Goal: Information Seeking & Learning: Check status

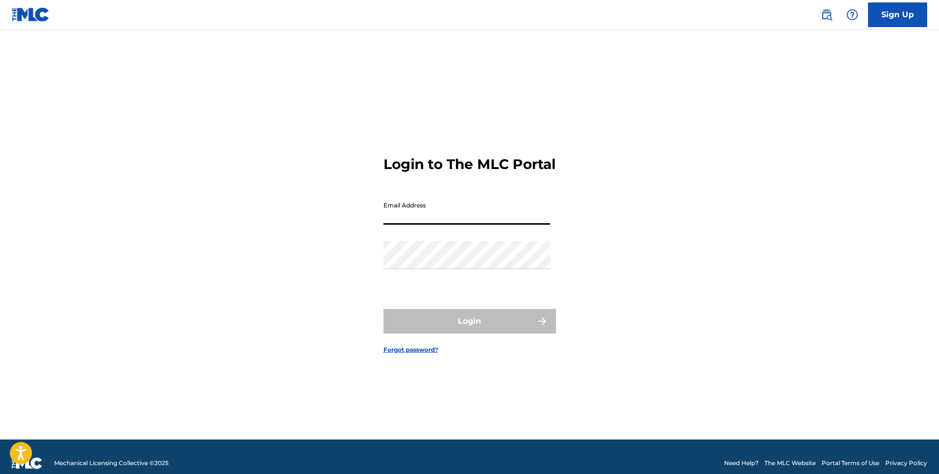
click at [412, 222] on input "Email Address" at bounding box center [467, 211] width 167 height 28
type input "f"
type input "[EMAIL_ADDRESS][DOMAIN_NAME]"
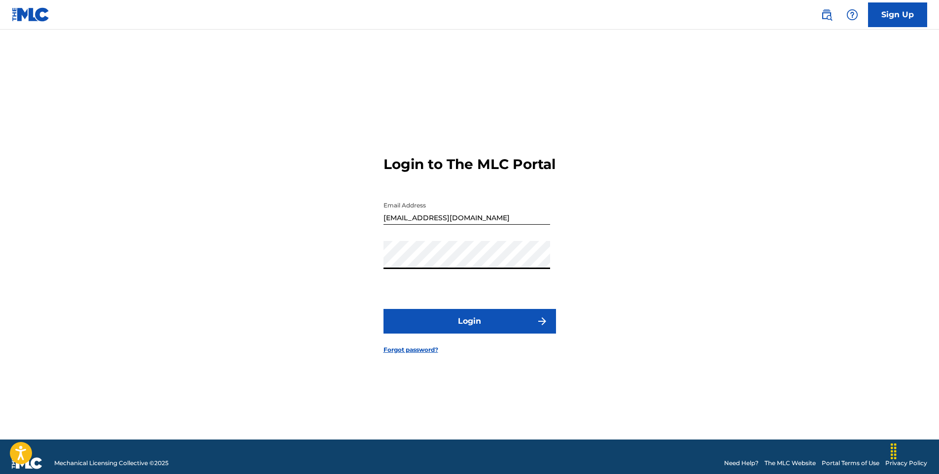
click at [384, 309] on button "Login" at bounding box center [470, 321] width 173 height 25
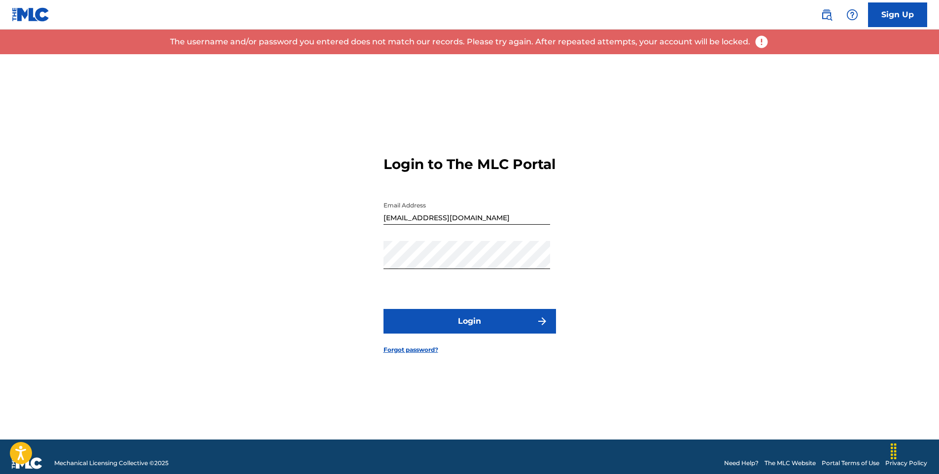
drag, startPoint x: 442, startPoint y: 278, endPoint x: 337, endPoint y: 276, distance: 104.5
click at [337, 276] on div "Login to The MLC Portal Email Address [EMAIL_ADDRESS][DOMAIN_NAME] Password Log…" at bounding box center [470, 246] width 690 height 385
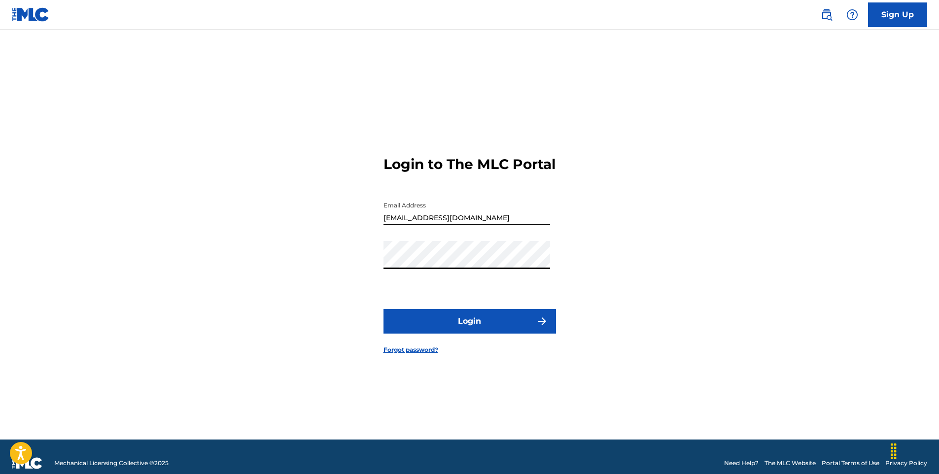
click at [343, 269] on div "Login to The MLC Portal Email Address [EMAIL_ADDRESS][DOMAIN_NAME] Password Log…" at bounding box center [470, 246] width 690 height 385
click at [384, 309] on button "Login" at bounding box center [470, 321] width 173 height 25
click at [281, 268] on div "Login to The MLC Portal Email Address [EMAIL_ADDRESS][DOMAIN_NAME] Password Log…" at bounding box center [470, 246] width 690 height 385
click at [467, 330] on button "Login" at bounding box center [470, 321] width 173 height 25
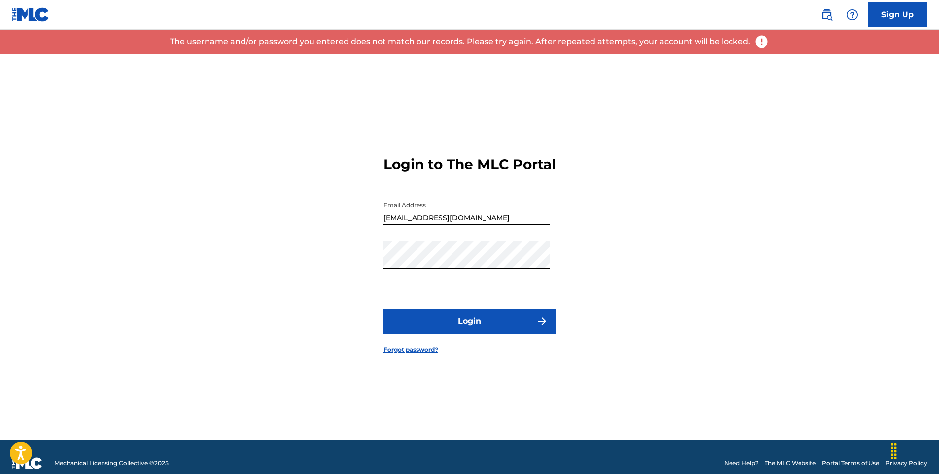
click at [384, 309] on button "Login" at bounding box center [470, 321] width 173 height 25
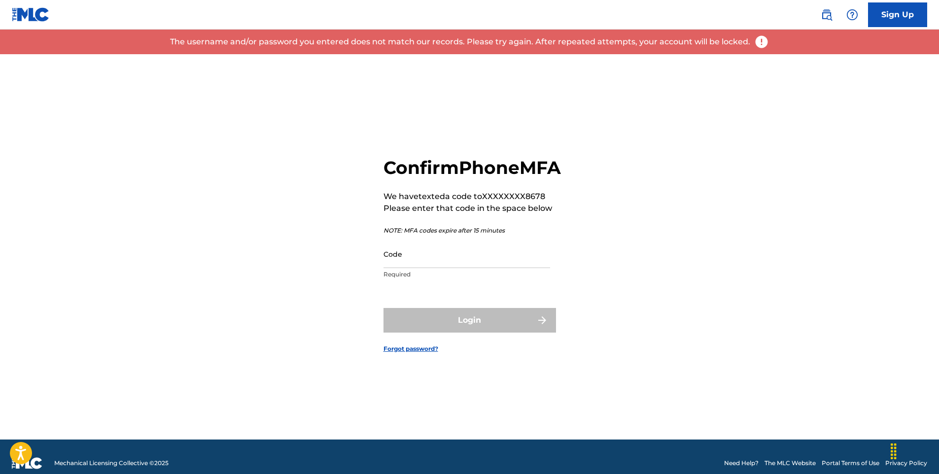
click at [410, 267] on input "Code" at bounding box center [467, 254] width 167 height 28
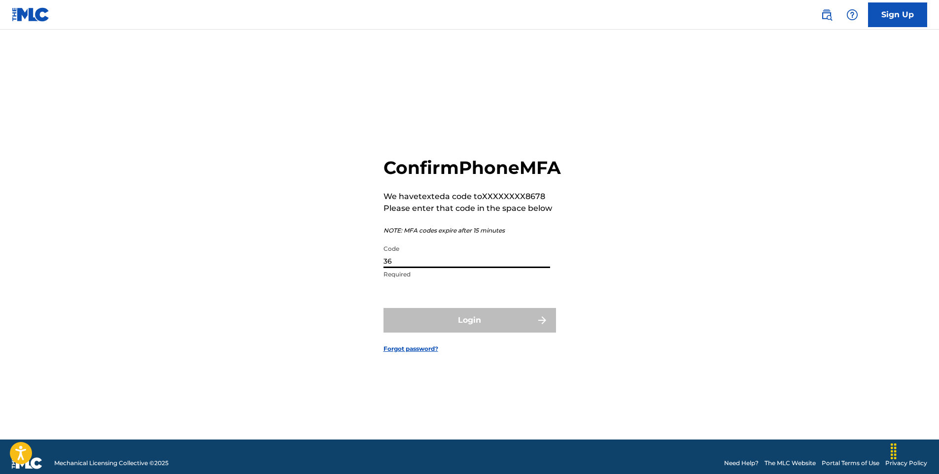
type input "3"
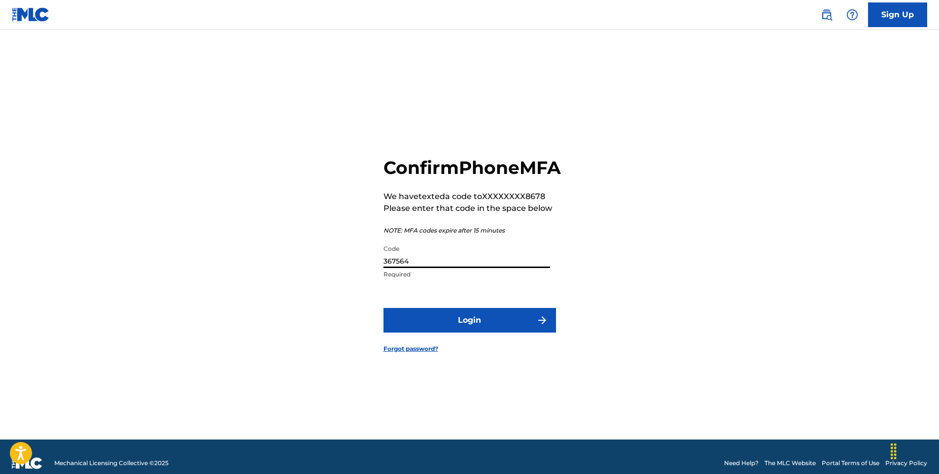
type input "367564"
click at [384, 308] on button "Login" at bounding box center [470, 320] width 173 height 25
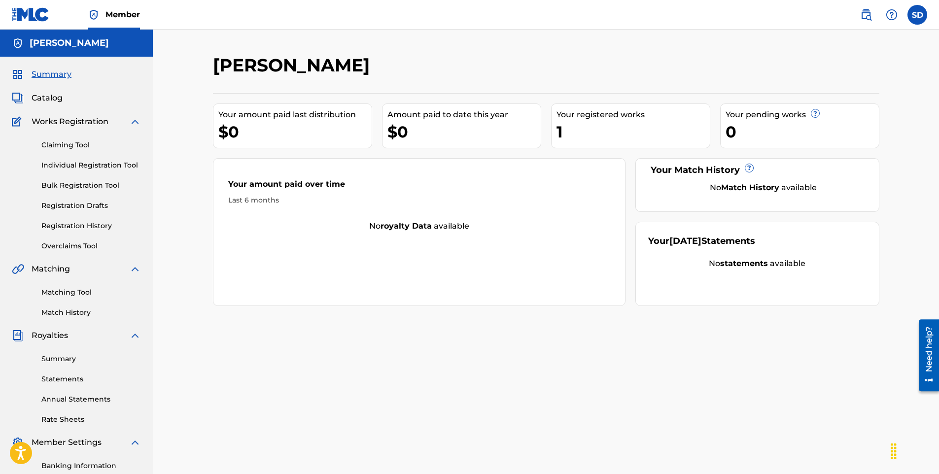
click at [674, 140] on div "1" at bounding box center [633, 132] width 153 height 22
click at [587, 124] on div "1" at bounding box center [633, 132] width 153 height 22
click at [54, 222] on link "Registration History" at bounding box center [91, 226] width 100 height 10
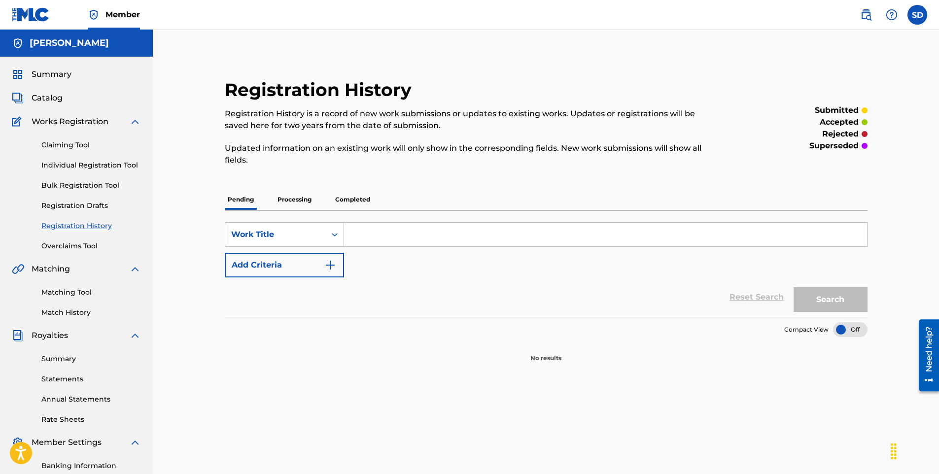
click at [58, 244] on link "Overclaims Tool" at bounding box center [91, 246] width 100 height 10
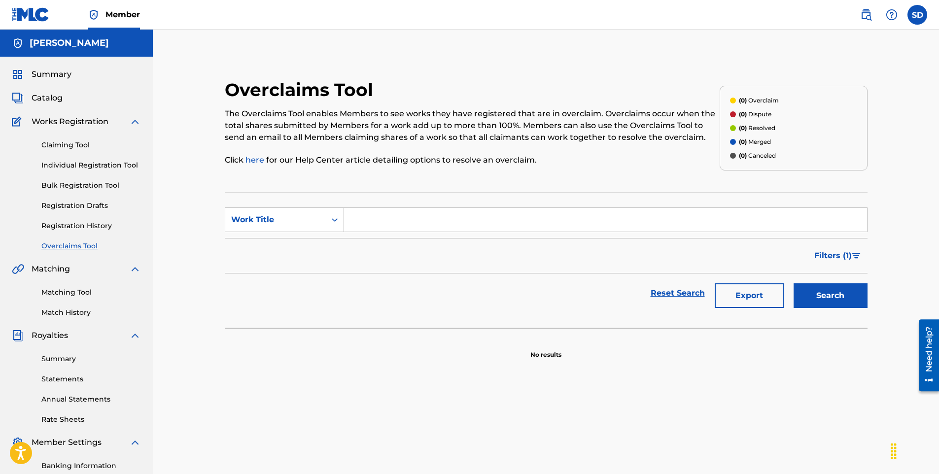
click at [62, 229] on link "Registration History" at bounding box center [91, 226] width 100 height 10
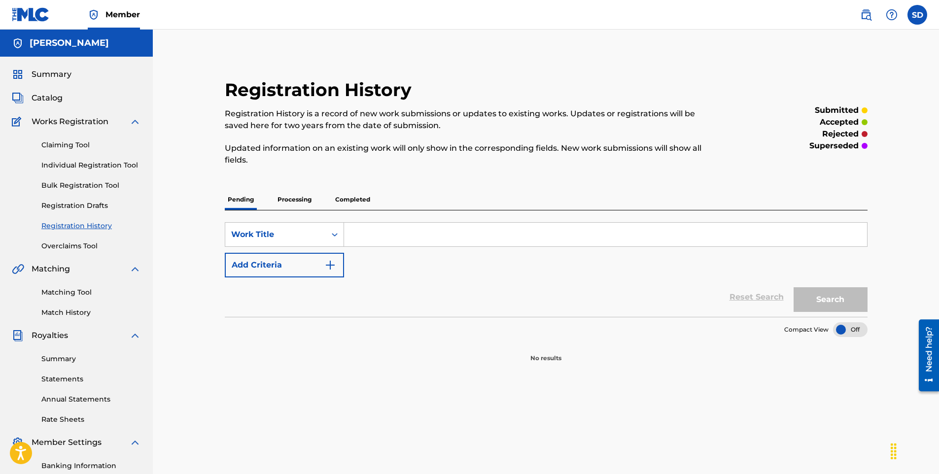
click at [307, 198] on p "Processing" at bounding box center [295, 199] width 40 height 21
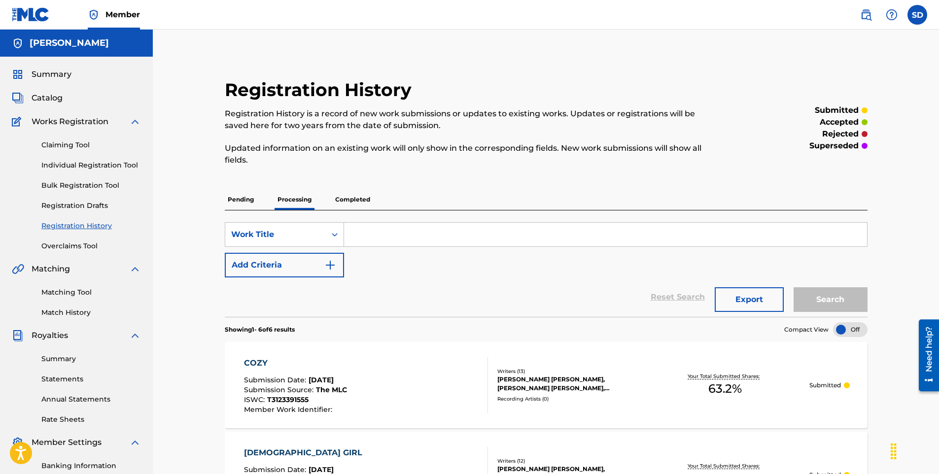
click at [349, 195] on p "Completed" at bounding box center [352, 199] width 41 height 21
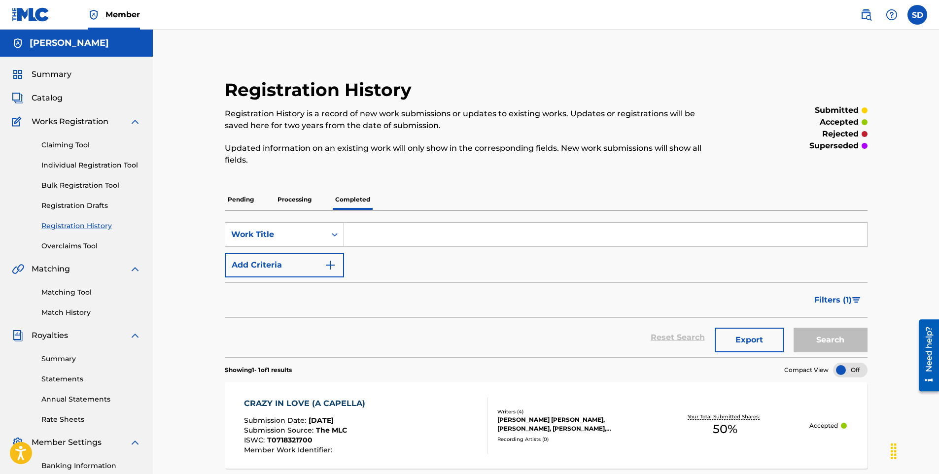
click at [47, 73] on span "Summary" at bounding box center [52, 75] width 40 height 12
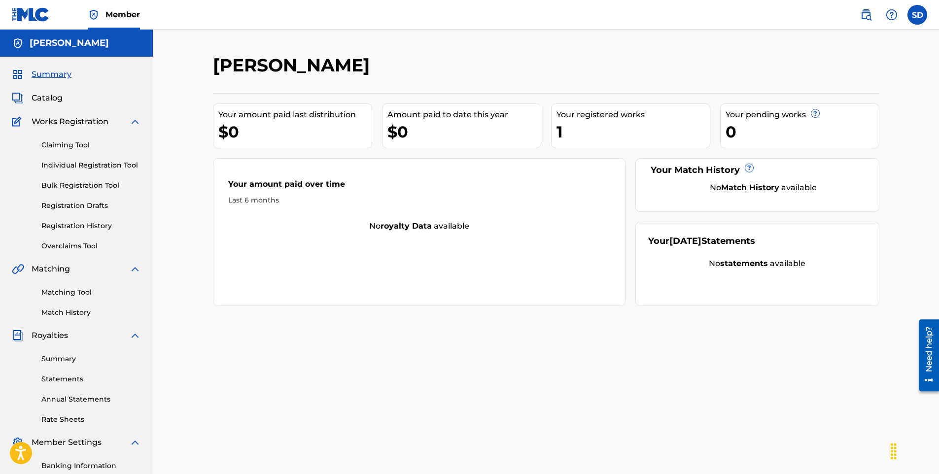
click at [87, 45] on h5 "[PERSON_NAME]" at bounding box center [69, 42] width 79 height 11
click at [39, 13] on img at bounding box center [31, 14] width 38 height 14
click at [129, 10] on span "Member" at bounding box center [122, 14] width 35 height 11
click at [51, 72] on span "Summary" at bounding box center [52, 75] width 40 height 12
click at [54, 354] on link "Summary" at bounding box center [91, 359] width 100 height 10
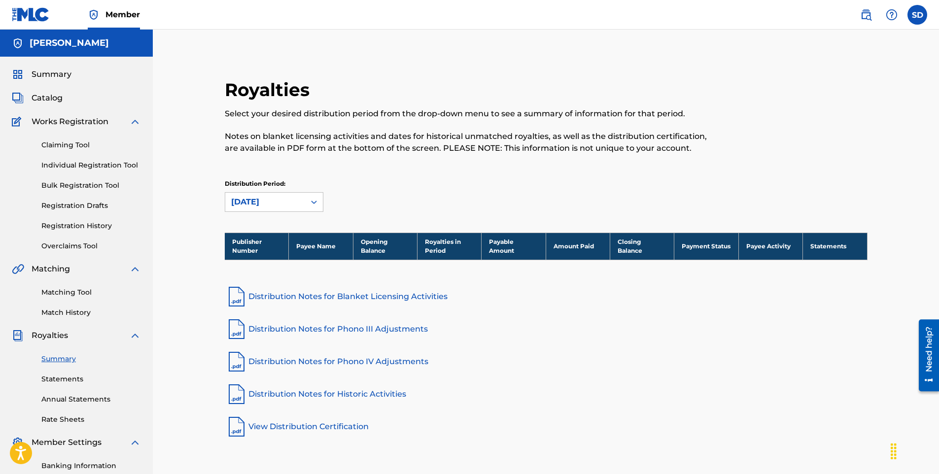
click at [63, 378] on link "Statements" at bounding box center [91, 379] width 100 height 10
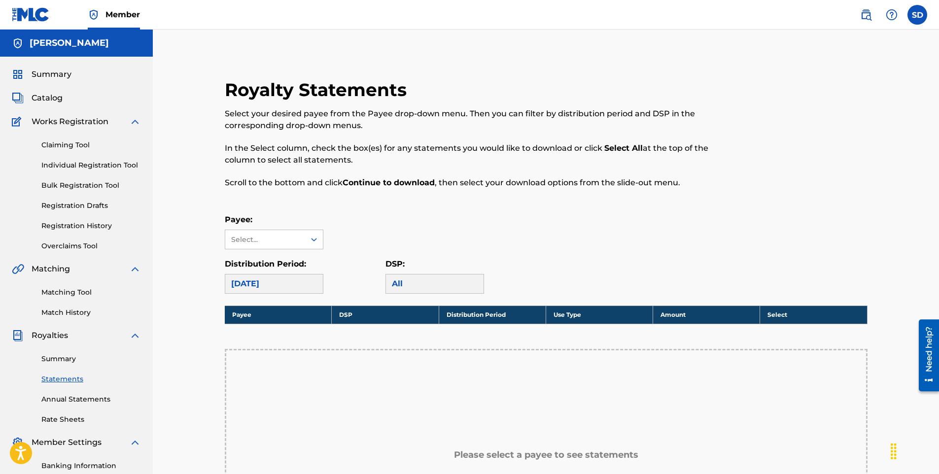
click at [47, 76] on span "Summary" at bounding box center [52, 75] width 40 height 12
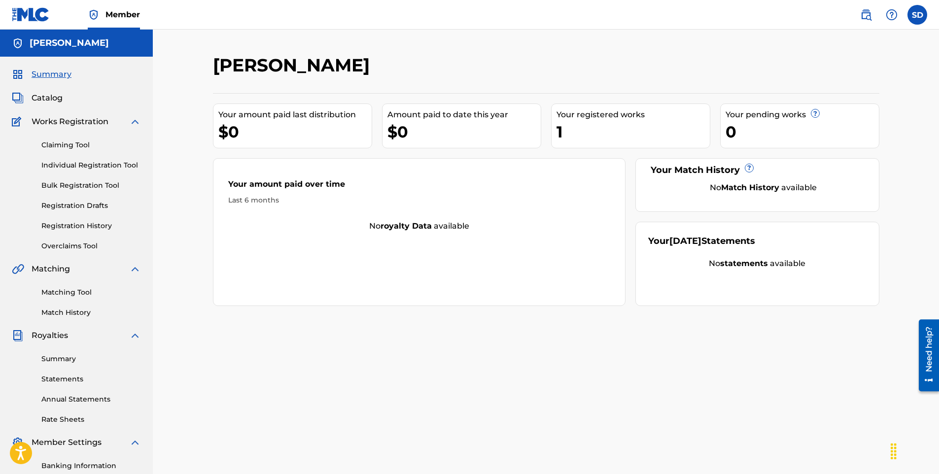
click at [817, 114] on span "?" at bounding box center [815, 113] width 8 height 8
click at [42, 97] on span "Catalog" at bounding box center [47, 98] width 31 height 12
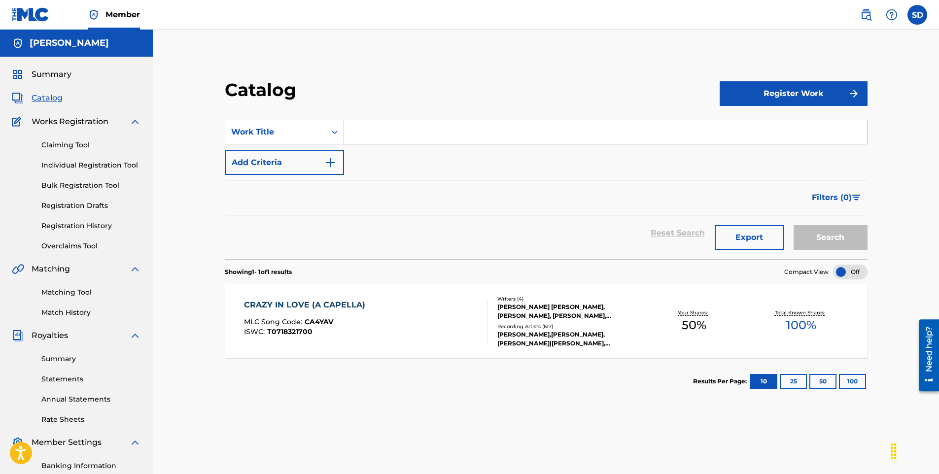
click at [516, 326] on div "Recording Artists ( 617 )" at bounding box center [568, 326] width 143 height 7
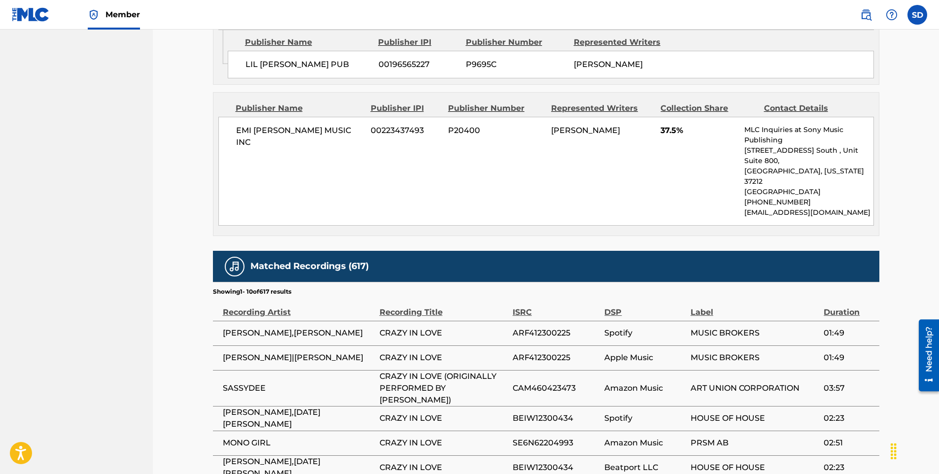
scroll to position [1084, 0]
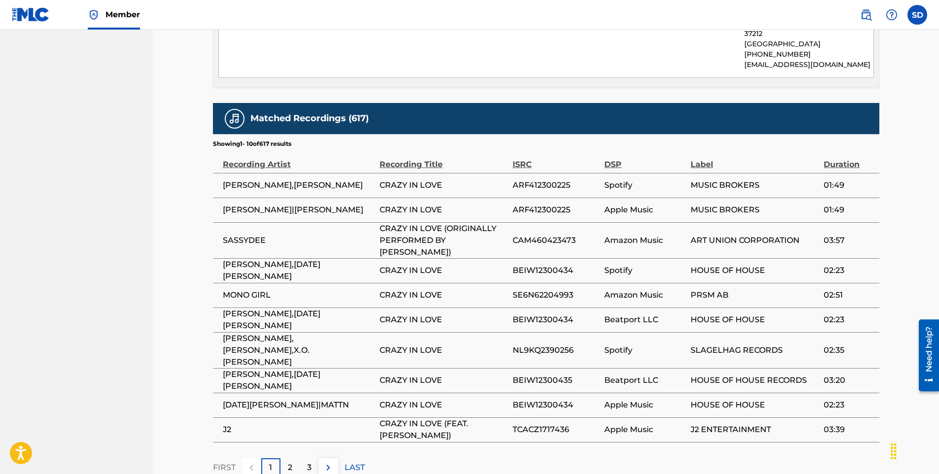
click at [295, 458] on div "2" at bounding box center [289, 467] width 19 height 19
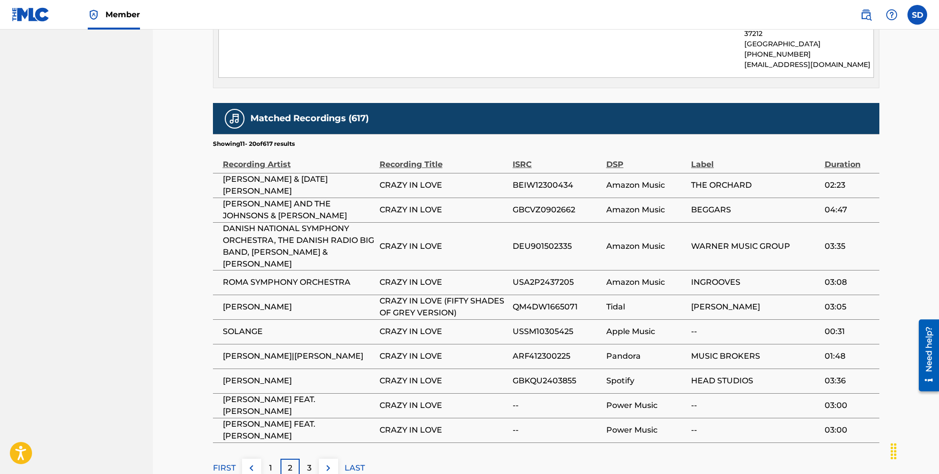
click at [314, 459] on div "3" at bounding box center [309, 468] width 19 height 19
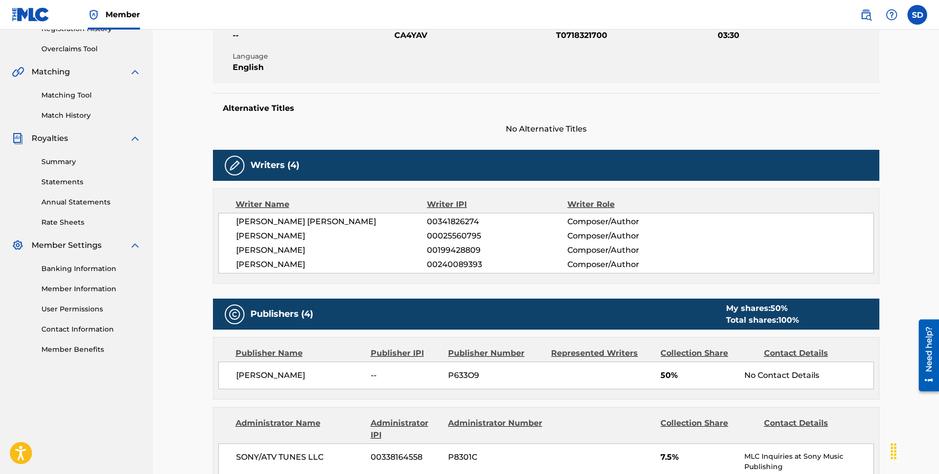
scroll to position [0, 0]
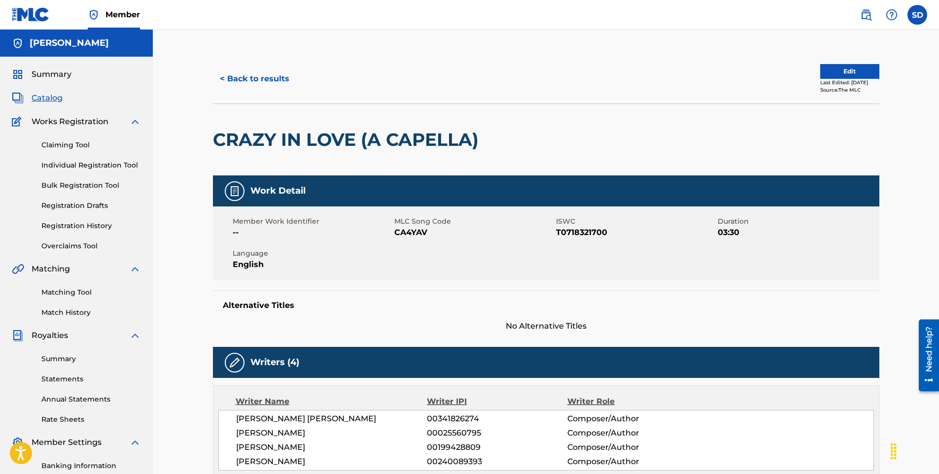
click at [251, 74] on button "< Back to results" at bounding box center [254, 79] width 83 height 25
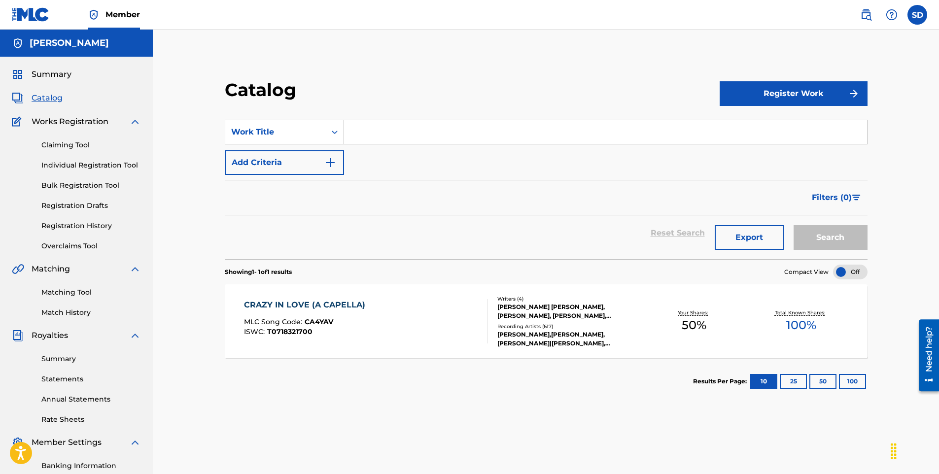
scroll to position [49, 0]
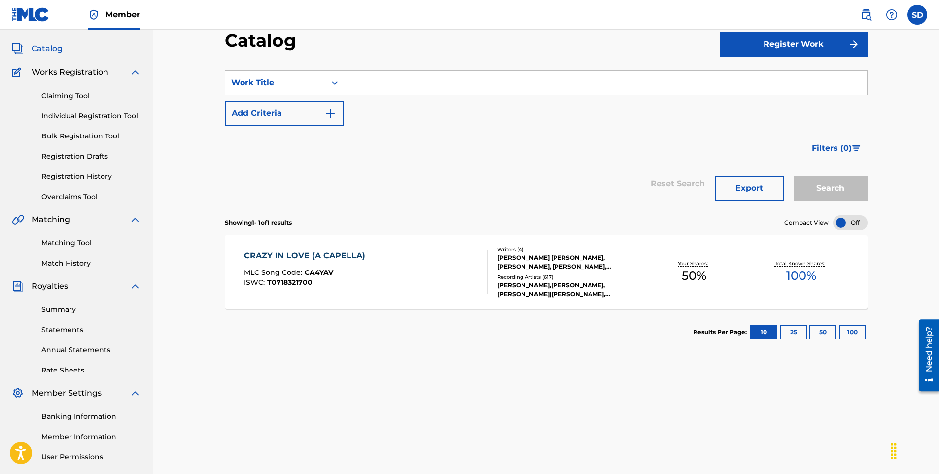
click at [556, 300] on div "CRAZY IN LOVE (A CAPELLA) MLC Song Code : CA4YAV ISWC : T0718321700 Writers ( 4…" at bounding box center [546, 272] width 643 height 74
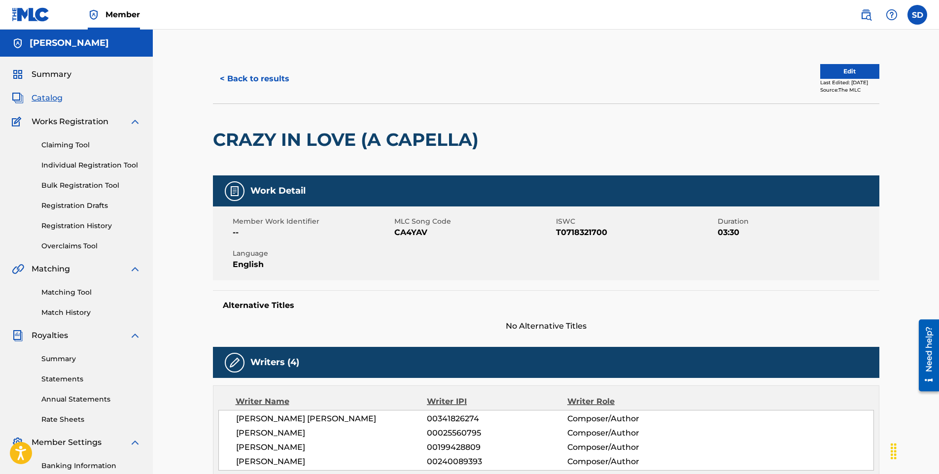
scroll to position [148, 0]
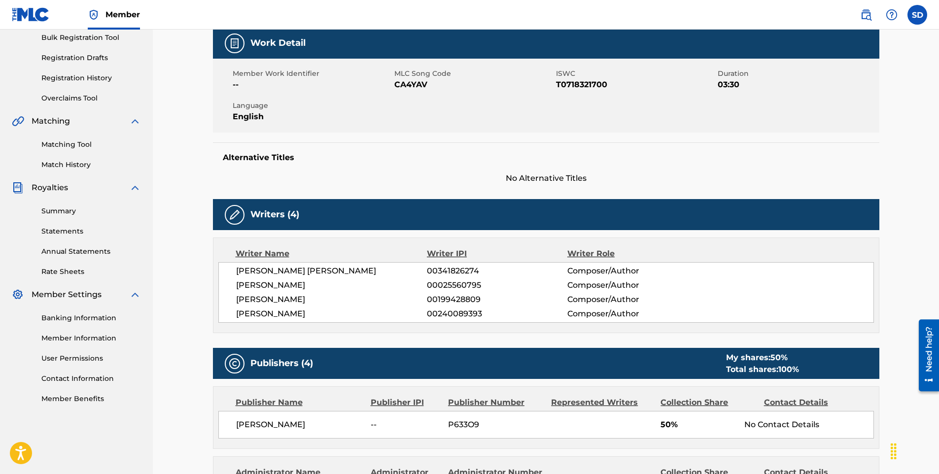
click at [32, 10] on img at bounding box center [31, 14] width 38 height 14
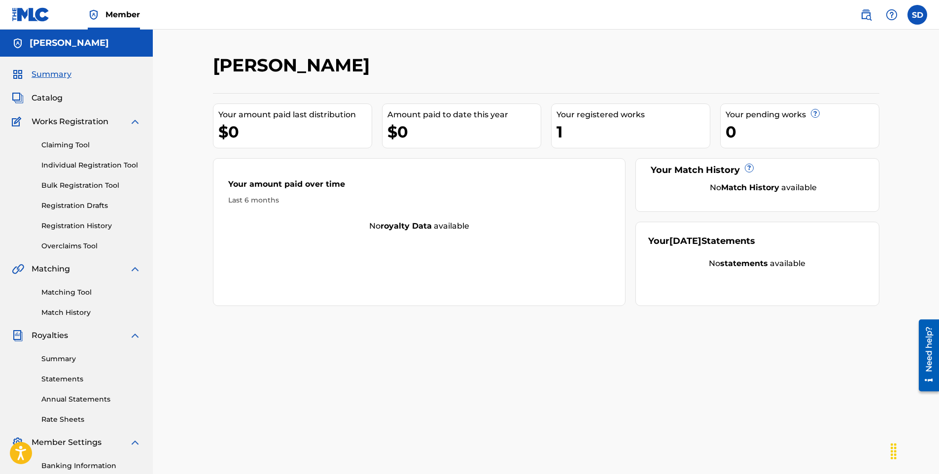
scroll to position [137, 0]
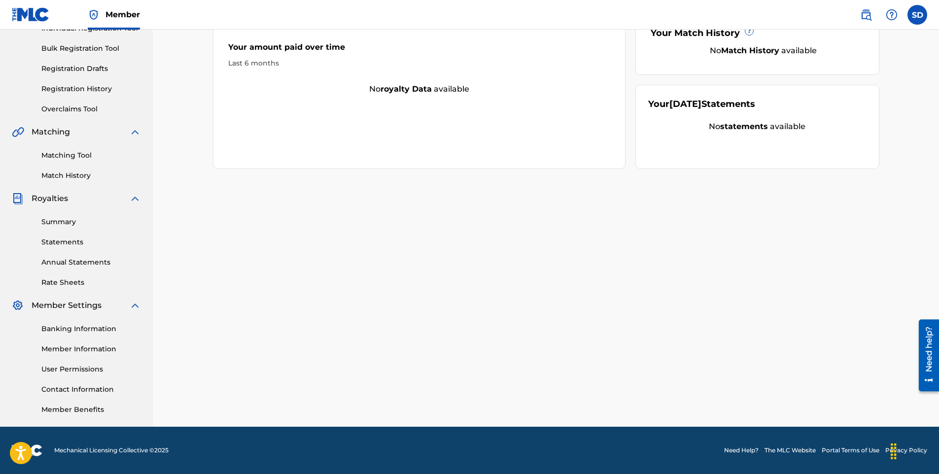
click at [67, 197] on span "Royalties" at bounding box center [50, 199] width 36 height 12
click at [63, 198] on span "Royalties" at bounding box center [50, 199] width 36 height 12
click at [70, 228] on div "Summary Statements Annual Statements Rate Sheets" at bounding box center [76, 246] width 129 height 83
click at [68, 222] on link "Summary" at bounding box center [91, 222] width 100 height 10
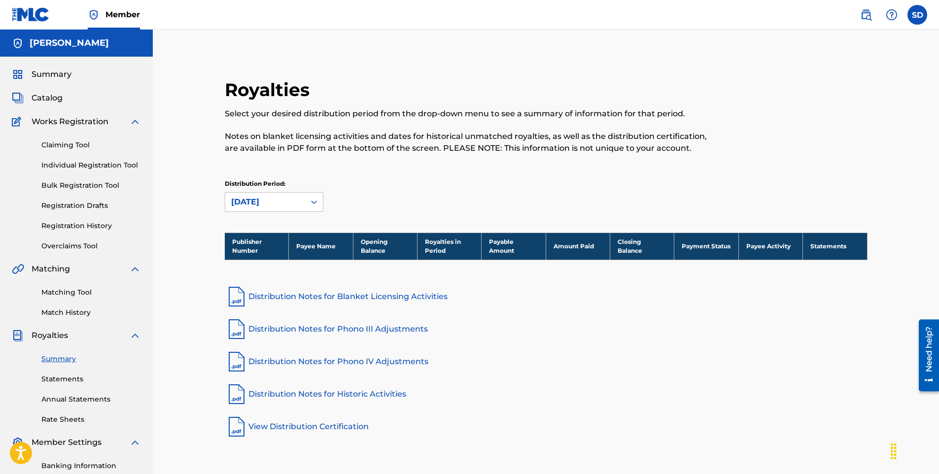
click at [66, 69] on span "Summary" at bounding box center [52, 75] width 40 height 12
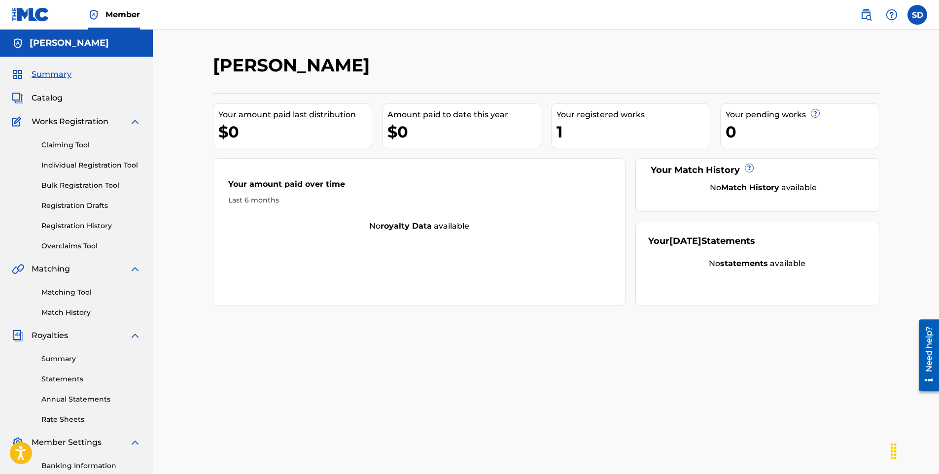
click at [29, 17] on img at bounding box center [31, 14] width 38 height 14
click at [132, 14] on span "Member" at bounding box center [122, 14] width 35 height 11
click at [615, 139] on div "1" at bounding box center [633, 132] width 153 height 22
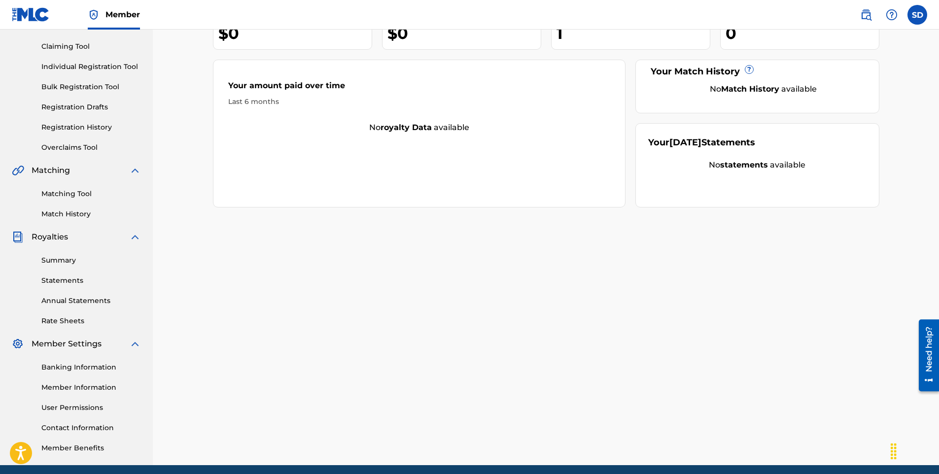
scroll to position [137, 0]
